Goal: Task Accomplishment & Management: Use online tool/utility

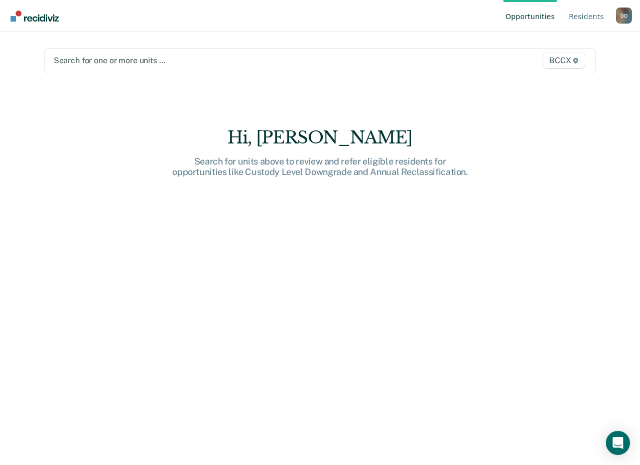
click at [123, 60] on div at bounding box center [240, 61] width 372 height 12
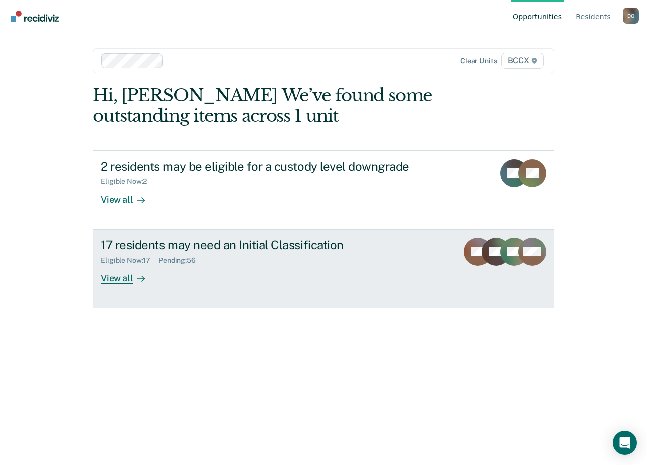
click at [122, 277] on div "View all" at bounding box center [129, 274] width 56 height 20
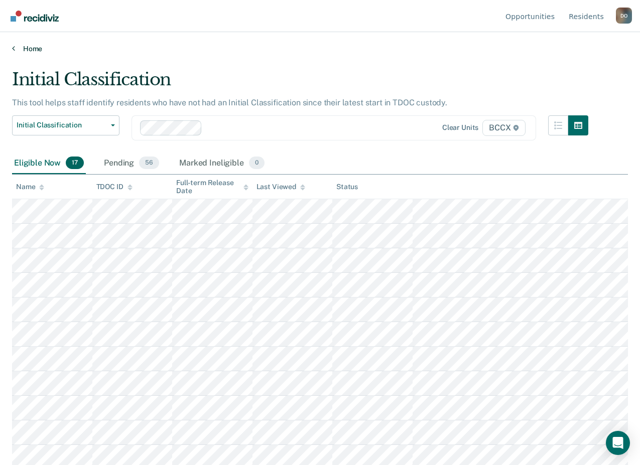
click at [140, 47] on link "Home" at bounding box center [320, 48] width 616 height 9
